Goal: Transaction & Acquisition: Purchase product/service

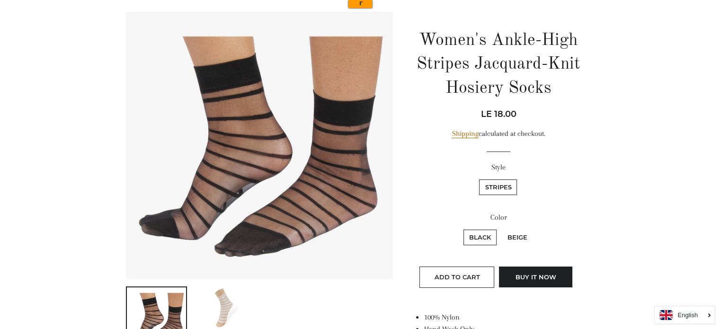
scroll to position [95, 0]
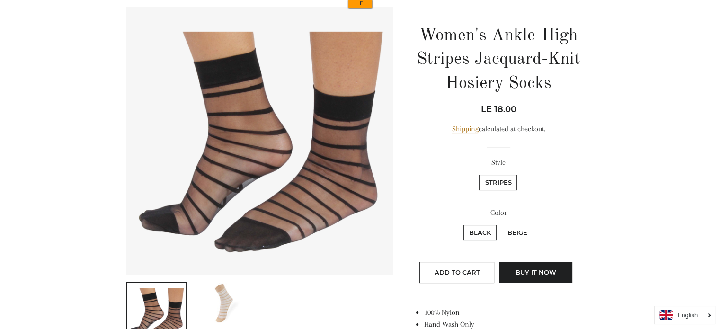
click at [519, 235] on label "Beige" at bounding box center [517, 233] width 31 height 16
click at [501, 224] on input "Beige" at bounding box center [501, 224] width 0 height 0
radio input "true"
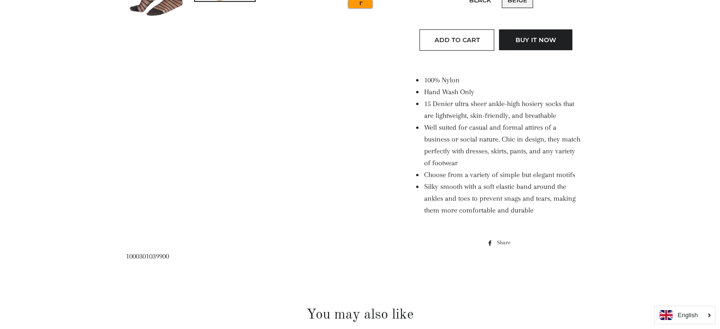
scroll to position [332, 0]
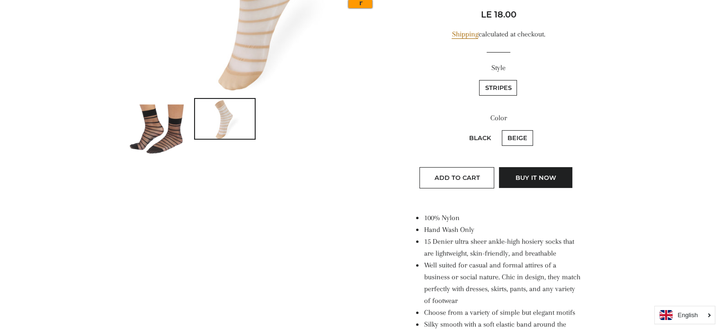
click at [477, 141] on label "Black" at bounding box center [480, 138] width 33 height 16
click at [463, 129] on input "Black" at bounding box center [462, 129] width 0 height 0
radio input "true"
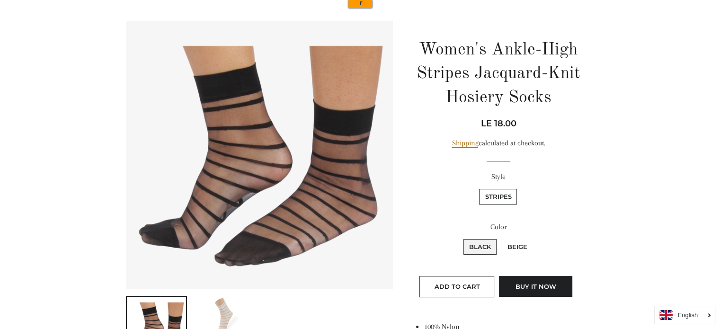
scroll to position [78, 0]
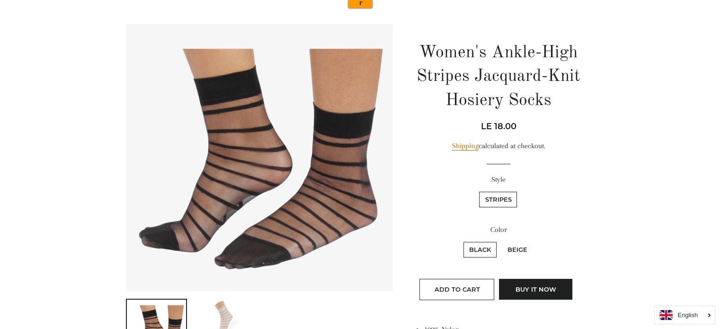
click at [520, 251] on label "Beige" at bounding box center [517, 250] width 31 height 16
click at [501, 241] on input "Beige" at bounding box center [501, 241] width 0 height 0
radio input "true"
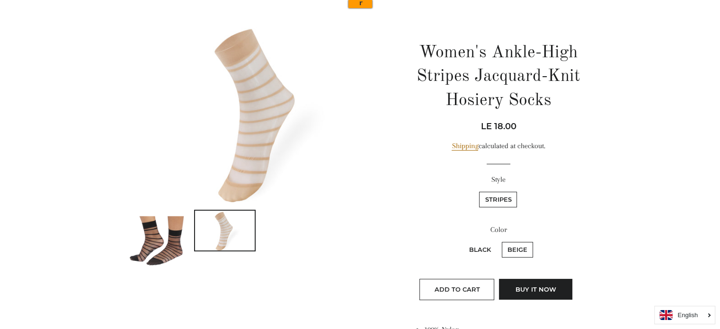
click at [476, 247] on label "Black" at bounding box center [480, 250] width 33 height 16
click at [463, 241] on input "Black" at bounding box center [462, 241] width 0 height 0
radio input "true"
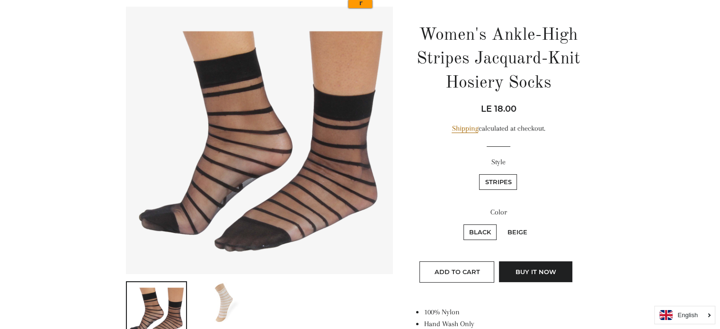
scroll to position [95, 0]
